Goal: Obtain resource: Obtain resource

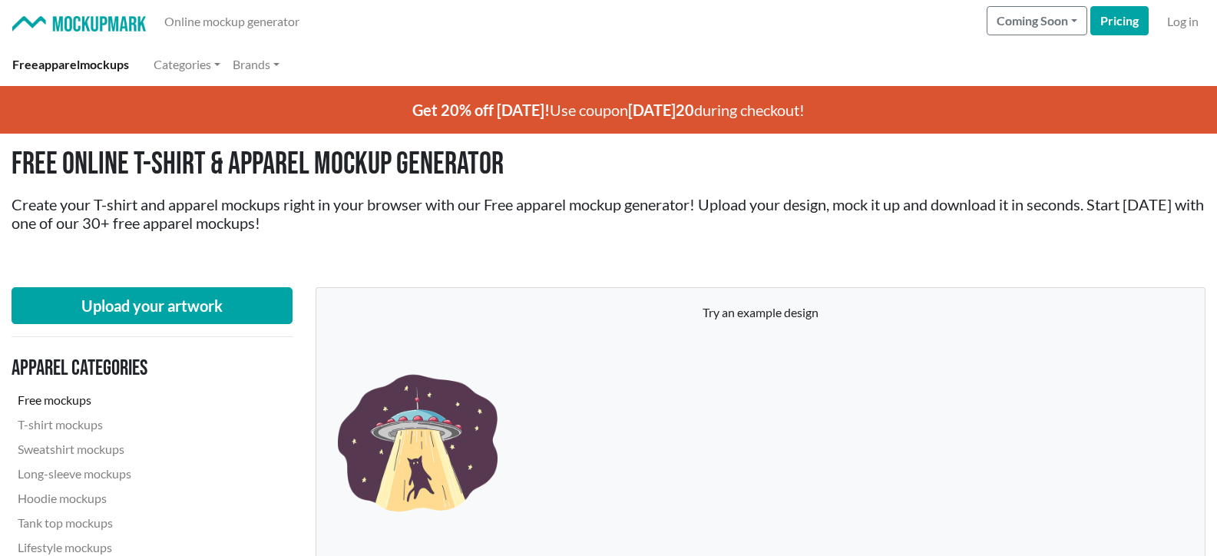
click at [28, 400] on link "Free mockups" at bounding box center [116, 400] width 209 height 25
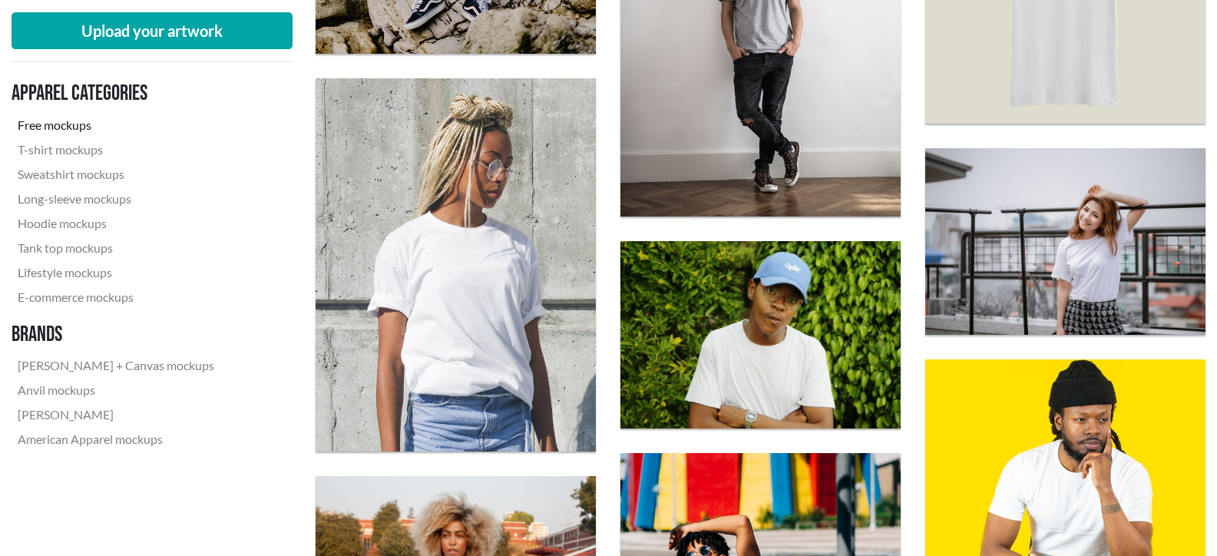
scroll to position [1152, 0]
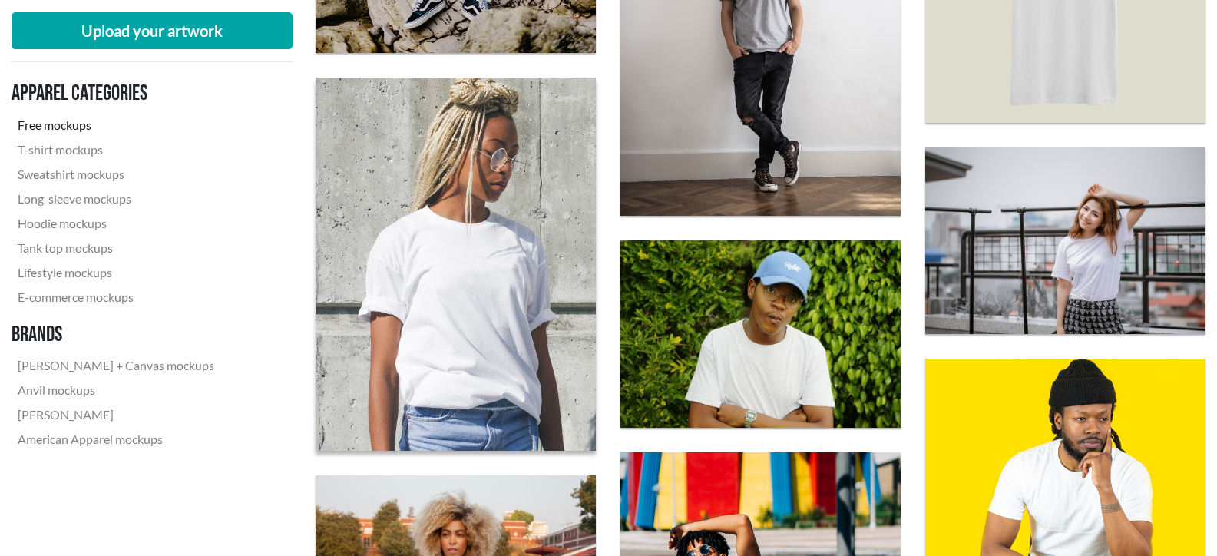
click at [450, 360] on img at bounding box center [456, 263] width 308 height 411
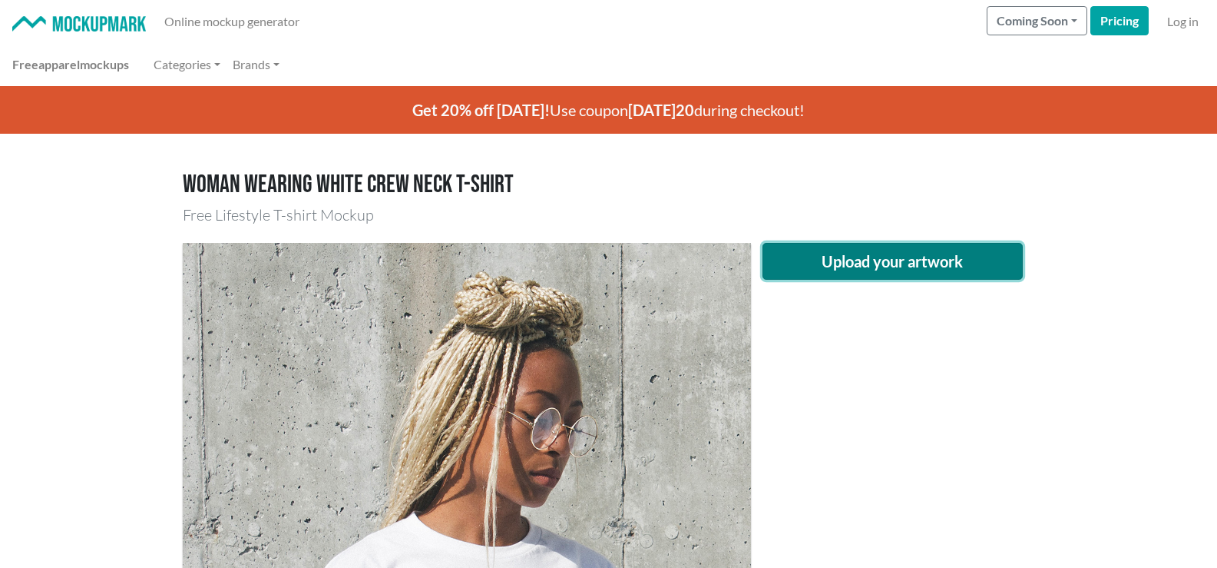
click at [864, 256] on button "Upload your artwork" at bounding box center [893, 261] width 261 height 37
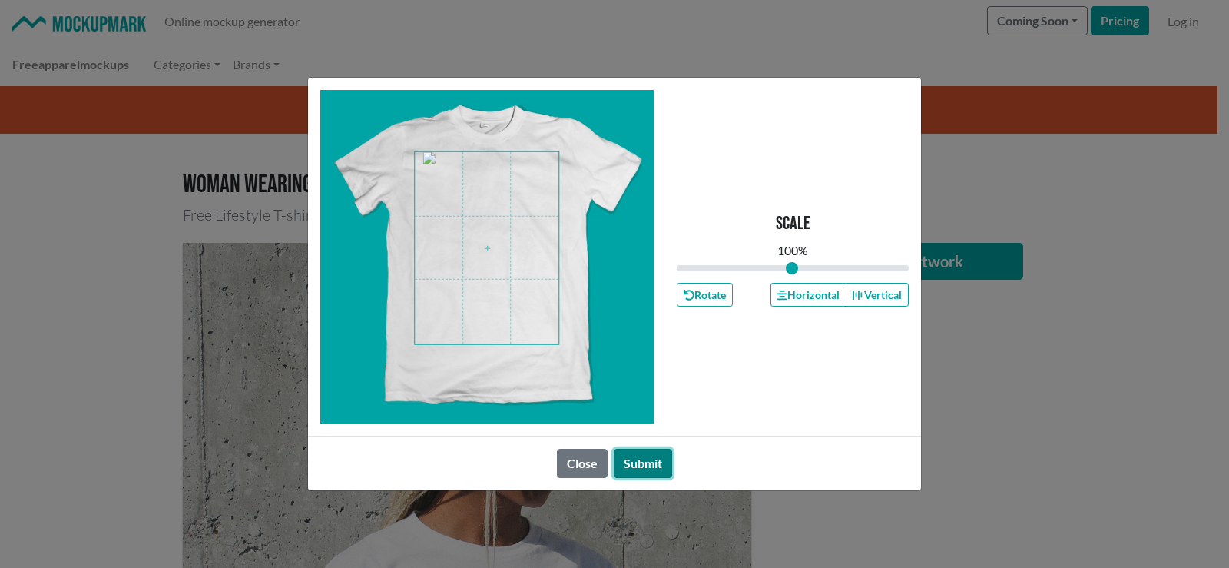
click at [634, 462] on button "Submit" at bounding box center [643, 462] width 58 height 29
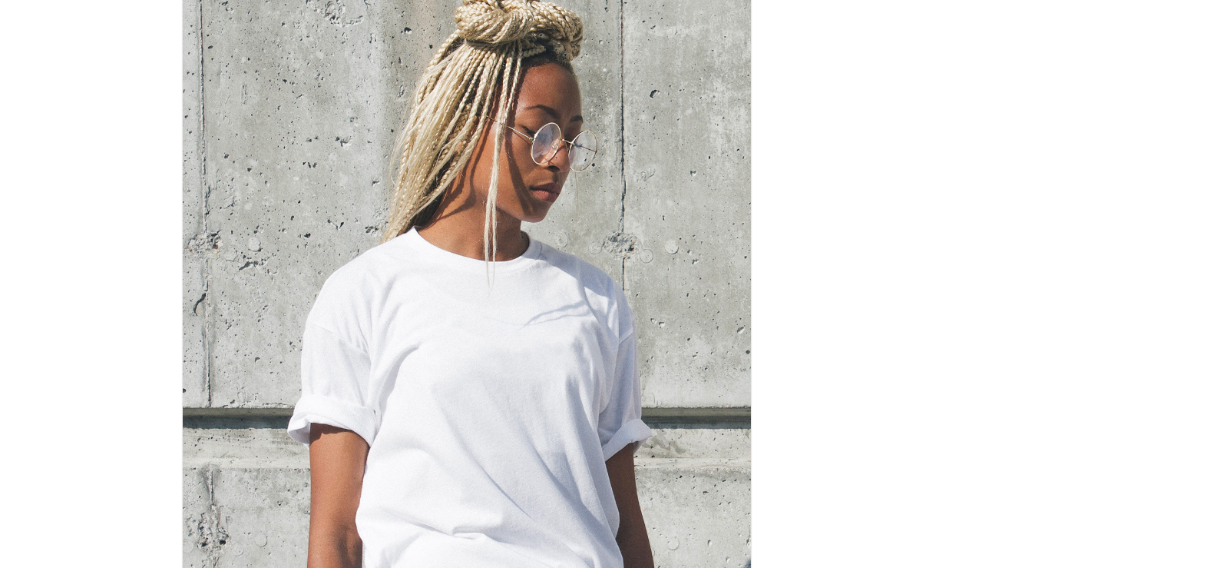
scroll to position [384, 0]
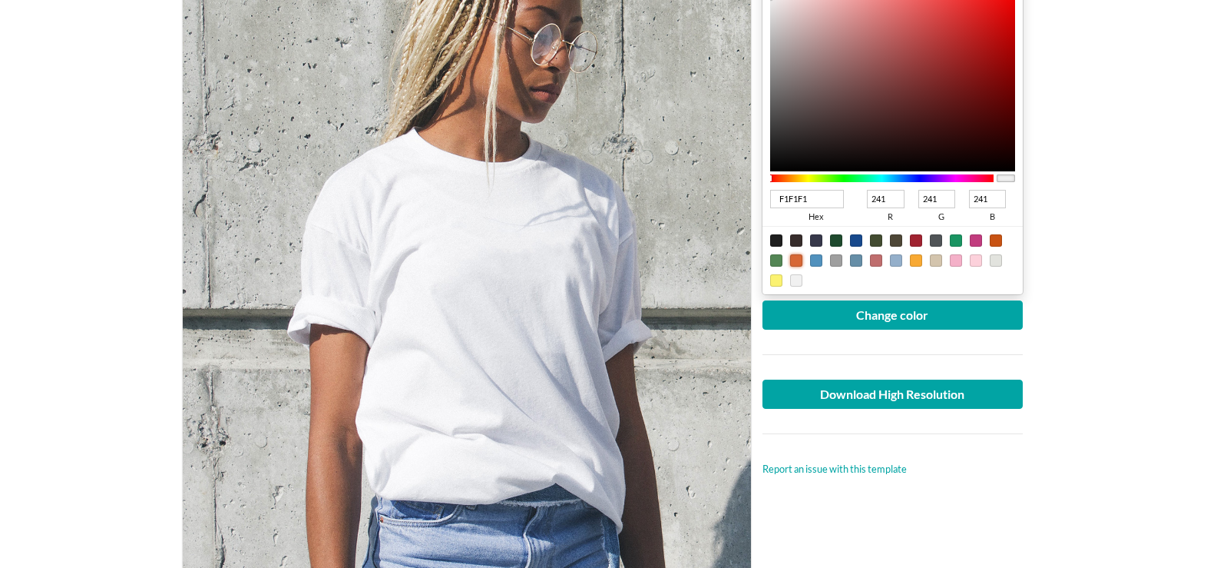
click at [795, 260] on div at bounding box center [796, 260] width 12 height 12
type input "D76735"
type input "215"
type input "103"
type input "53"
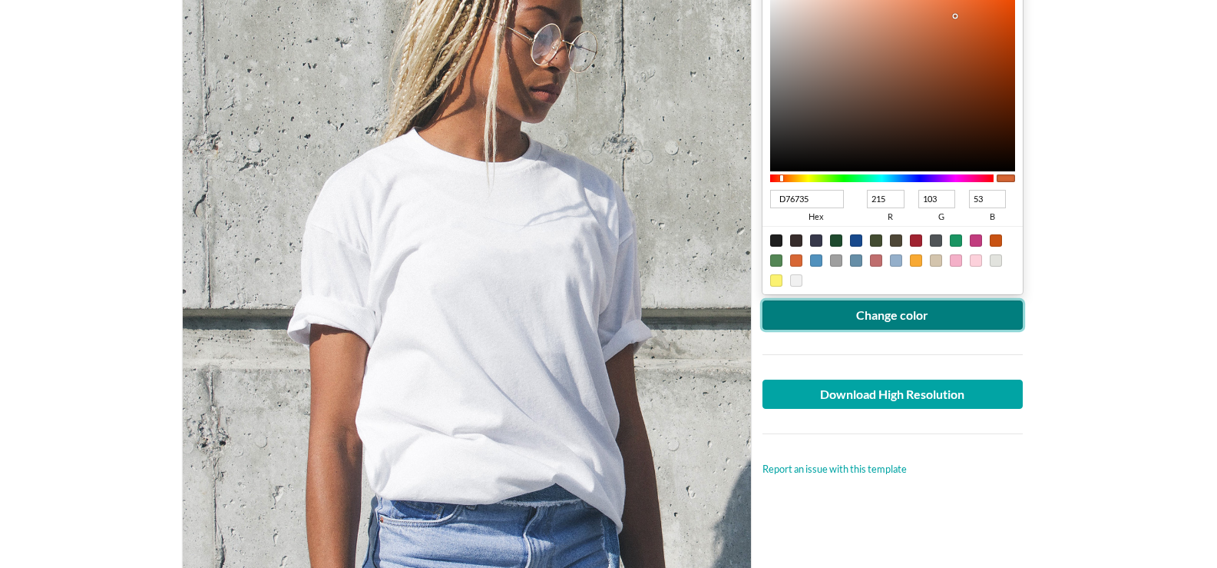
click at [839, 309] on button "Change color" at bounding box center [893, 314] width 261 height 29
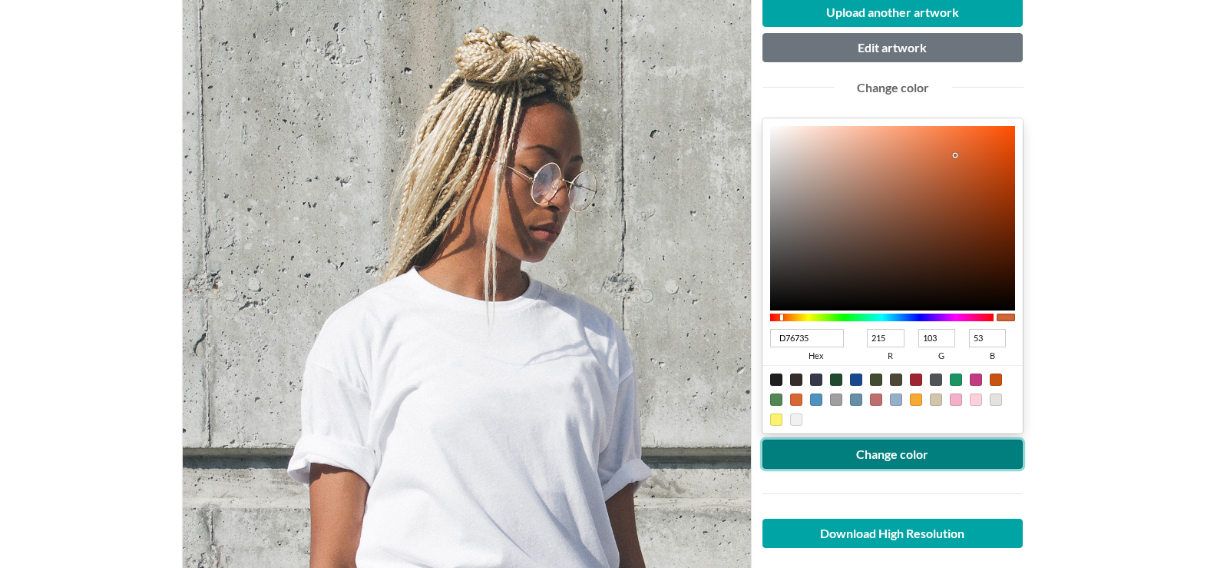
scroll to position [230, 0]
